Goal: Task Accomplishment & Management: Manage account settings

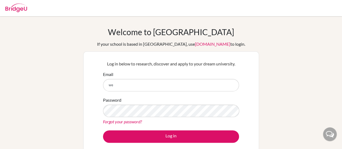
type input "w"
type input "[EMAIL_ADDRESS][DOMAIN_NAME]"
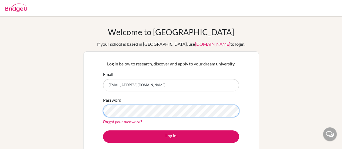
click at [103, 130] on button "Log in" at bounding box center [171, 136] width 136 height 12
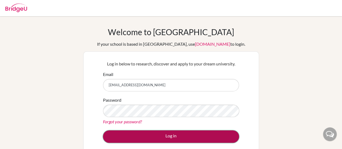
click at [154, 139] on button "Log in" at bounding box center [171, 136] width 136 height 12
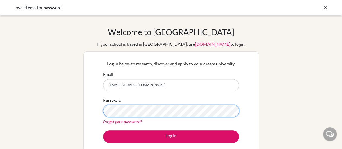
click at [103, 130] on button "Log in" at bounding box center [171, 136] width 136 height 12
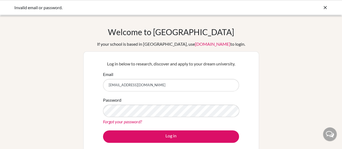
click at [157, 88] on input "[EMAIL_ADDRESS][DOMAIN_NAME]" at bounding box center [171, 85] width 136 height 12
type input "[EMAIL_ADDRESS][DOMAIN_NAME]"
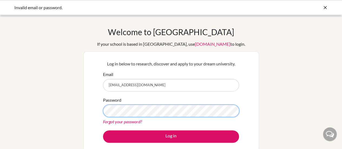
click at [103, 130] on button "Log in" at bounding box center [171, 136] width 136 height 12
